Goal: Find specific page/section: Find specific page/section

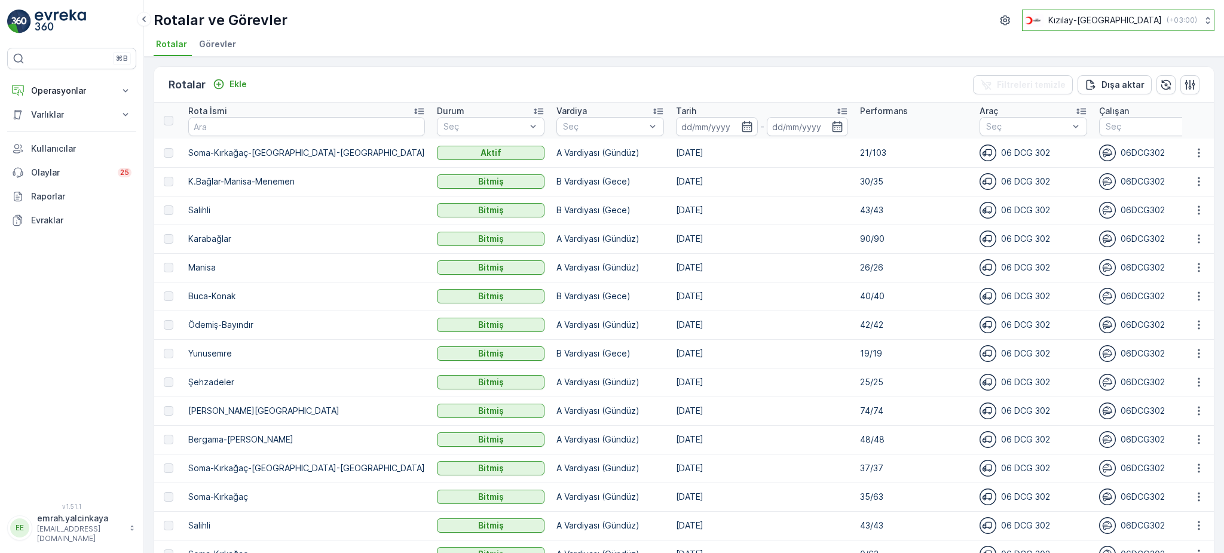
click at [1199, 27] on button "Kızılay-İzmir ( +03:00 )" at bounding box center [1118, 21] width 192 height 22
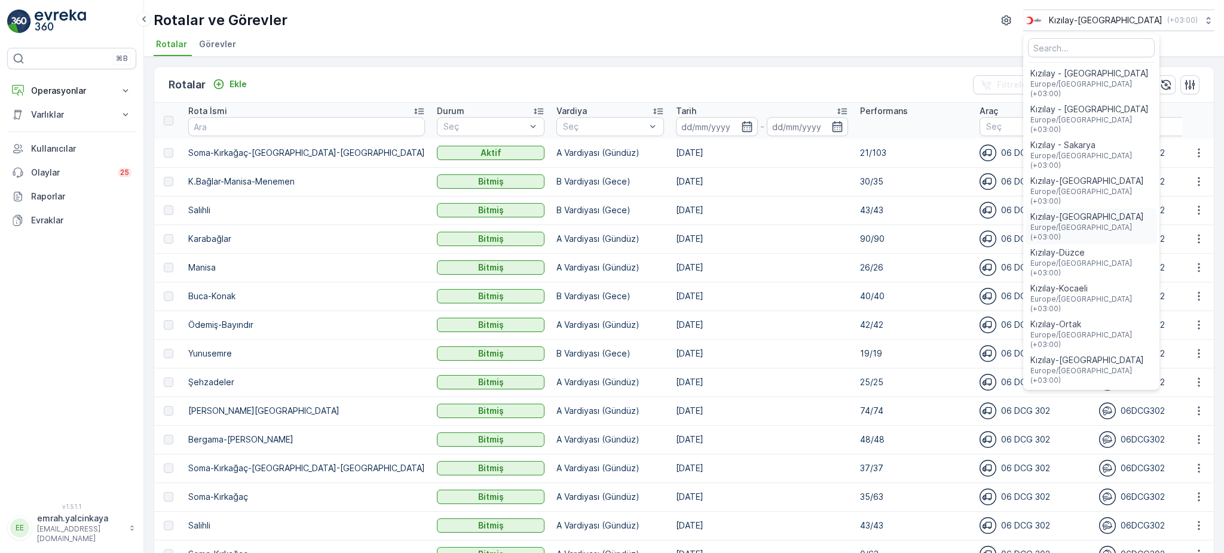
click at [1143, 211] on span "Kızılay-Aydın" at bounding box center [1091, 217] width 122 height 12
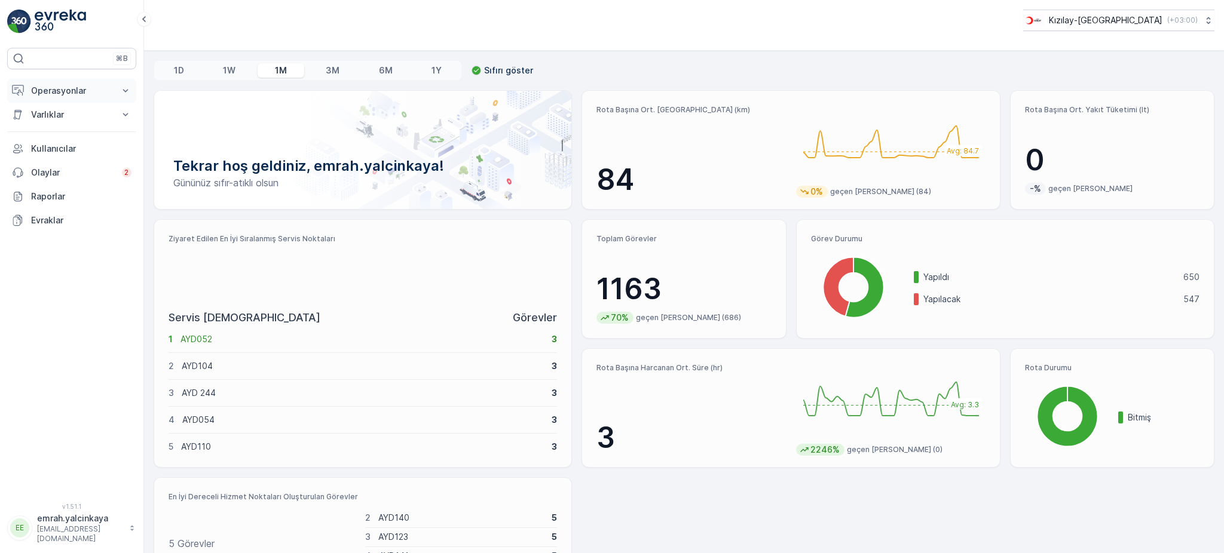
click at [80, 91] on p "Operasyonlar" at bounding box center [71, 91] width 81 height 12
click at [58, 146] on p "Rotalar & Görevler" at bounding box center [67, 145] width 74 height 12
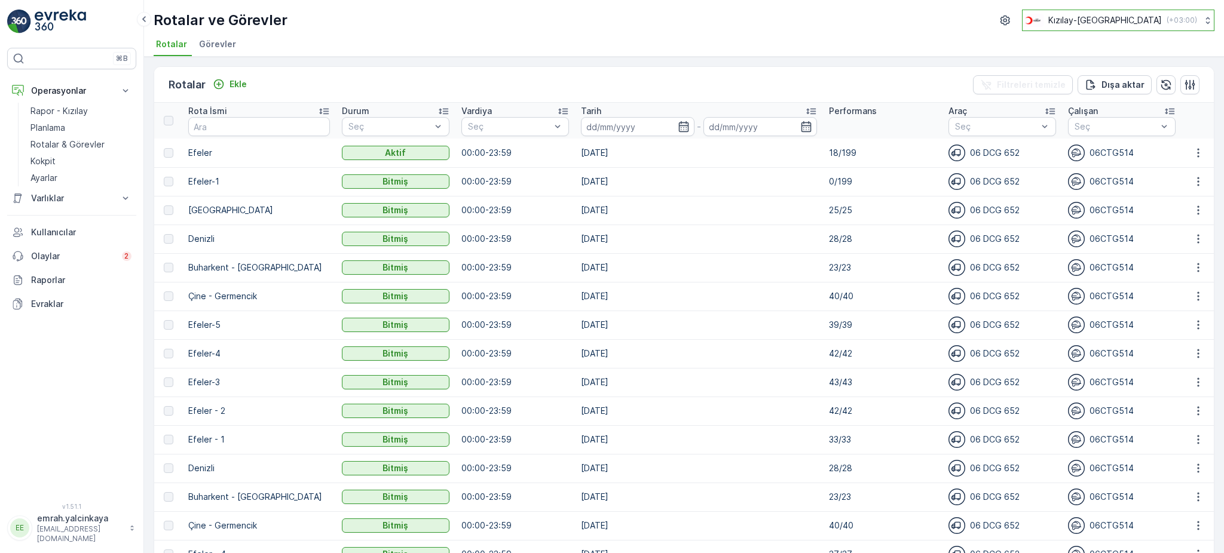
click at [1153, 23] on p "Kızılay-Aydın" at bounding box center [1105, 20] width 114 height 12
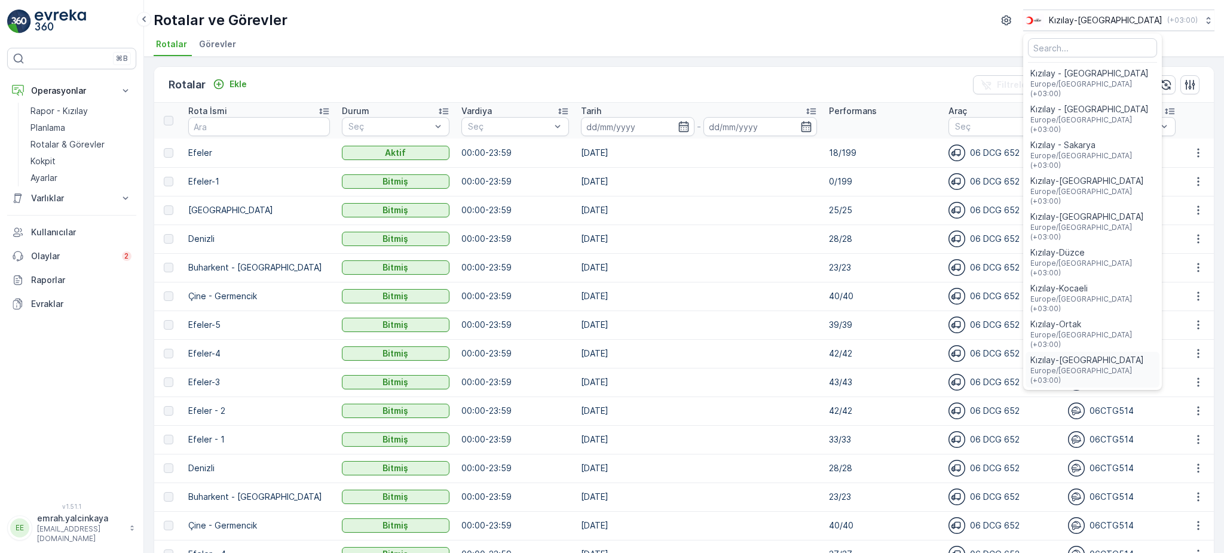
click at [1136, 354] on span "Kızılay-[GEOGRAPHIC_DATA]" at bounding box center [1092, 360] width 124 height 12
